Goal: Information Seeking & Learning: Learn about a topic

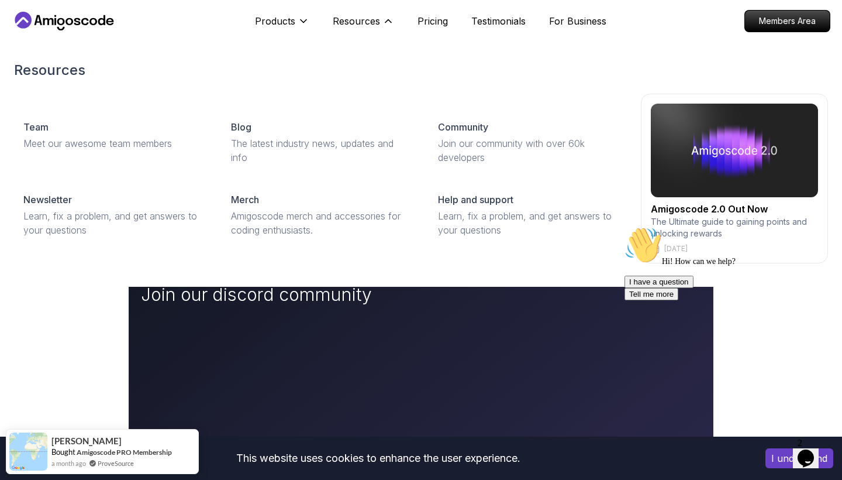
scroll to position [-1, 0]
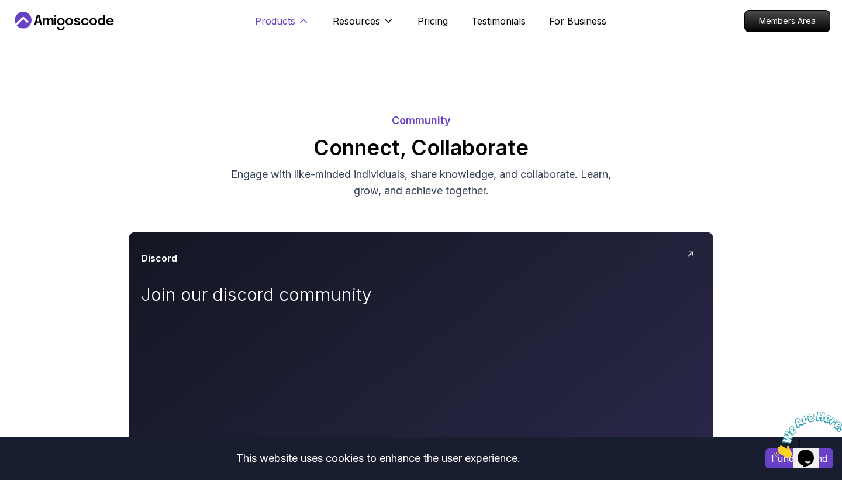
click at [280, 21] on p "Products" at bounding box center [275, 21] width 40 height 14
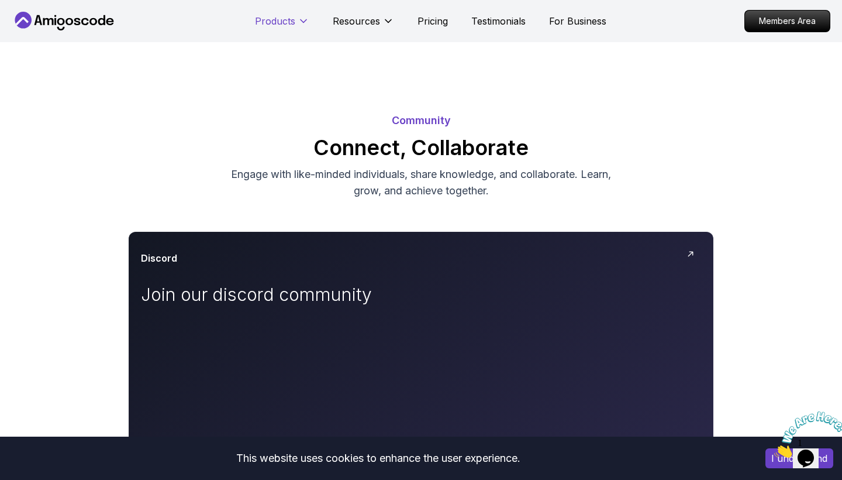
click at [280, 21] on p "Products" at bounding box center [275, 21] width 40 height 14
click at [421, 18] on p "Pricing" at bounding box center [433, 21] width 30 height 14
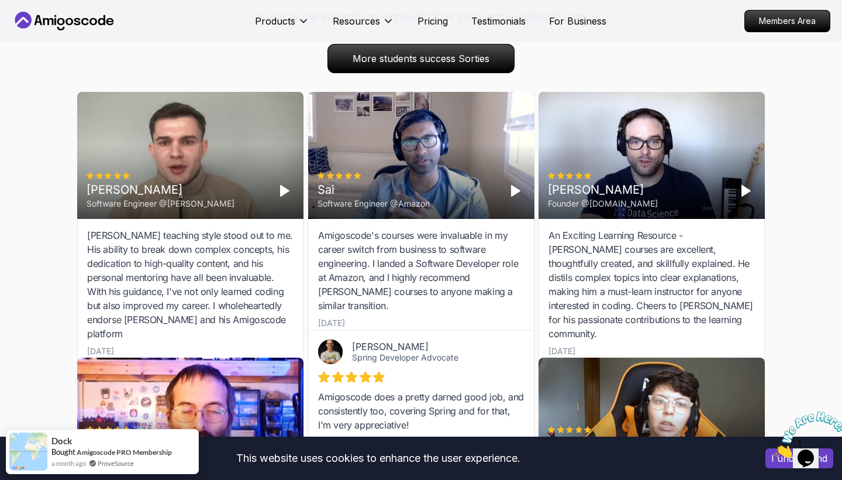
scroll to position [3518, 0]
